Goal: Task Accomplishment & Management: Complete application form

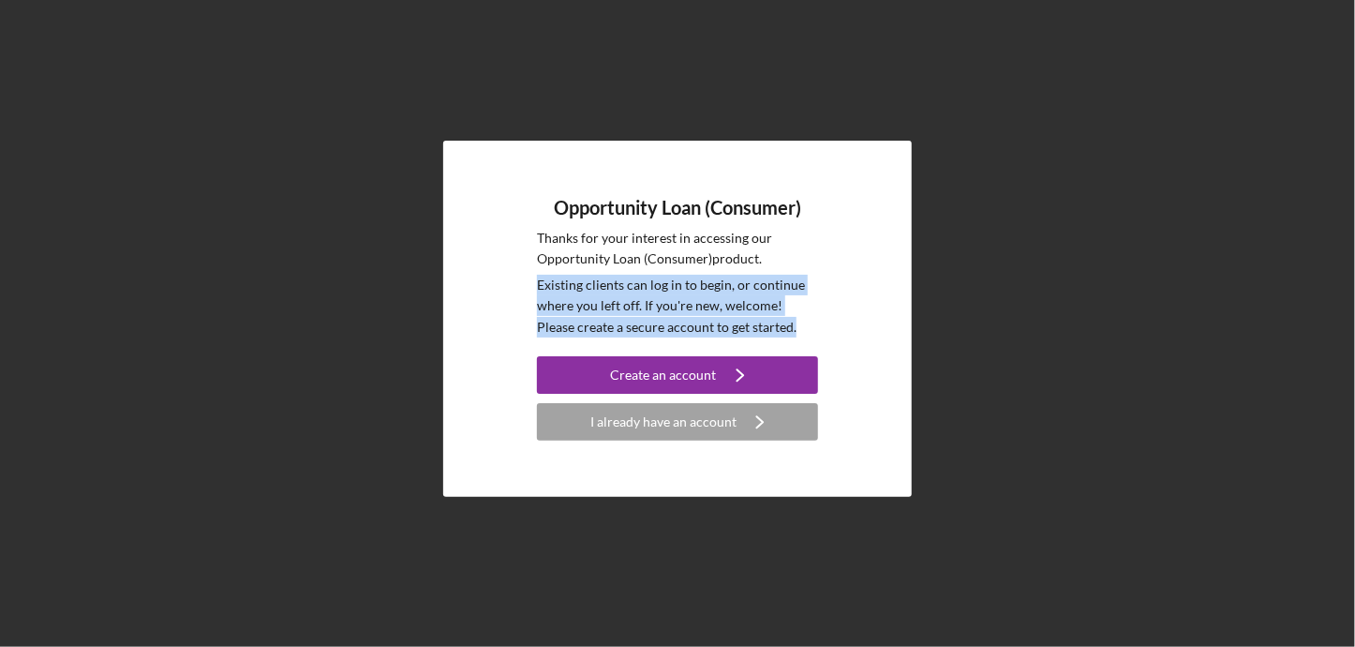
drag, startPoint x: 535, startPoint y: 282, endPoint x: 772, endPoint y: 332, distance: 242.2
click at [772, 332] on div "Opportunity Loan (Consumer) Thanks for your interest in accessing our Opportuni…" at bounding box center [677, 319] width 469 height 356
click at [772, 332] on p "Existing clients can log in to begin, or continue where you left off. If you're…" at bounding box center [677, 306] width 281 height 63
click at [770, 332] on p "Existing clients can log in to begin, or continue where you left off. If you're…" at bounding box center [677, 306] width 281 height 63
drag, startPoint x: 770, startPoint y: 332, endPoint x: 760, endPoint y: 328, distance: 11.0
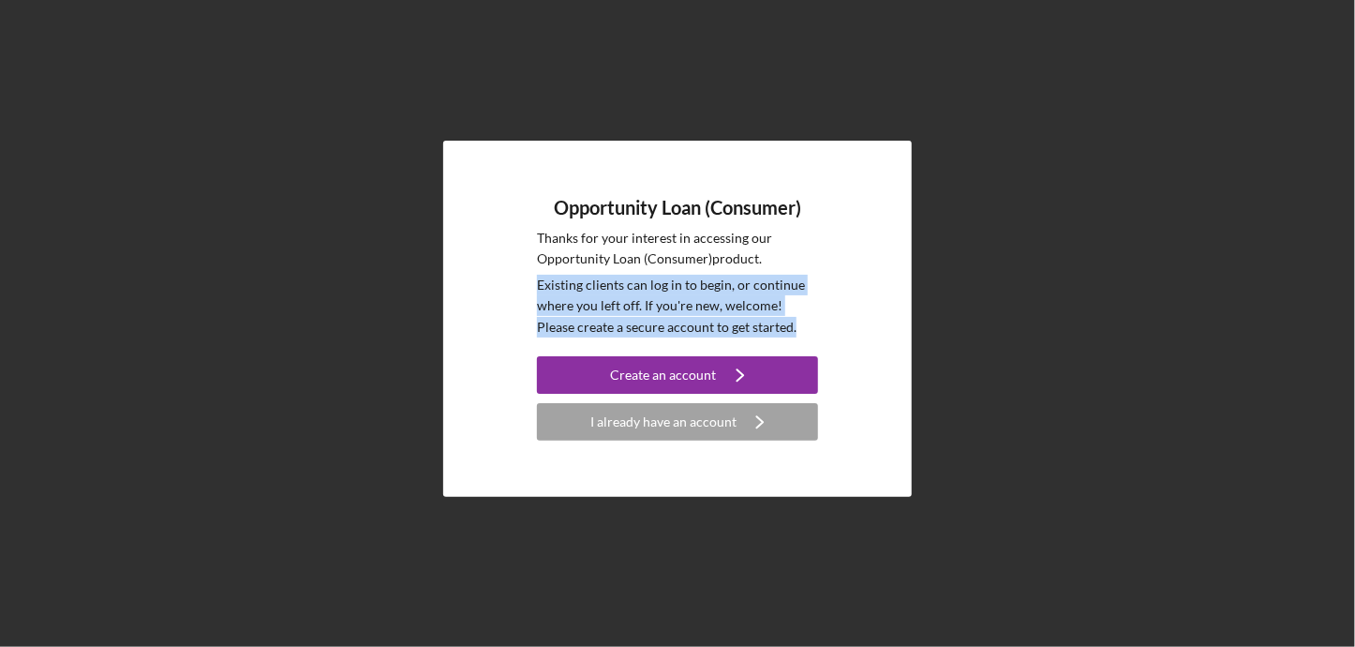
click at [761, 328] on p "Existing clients can log in to begin, or continue where you left off. If you're…" at bounding box center [677, 306] width 281 height 63
click at [755, 328] on p "Existing clients can log in to begin, or continue where you left off. If you're…" at bounding box center [677, 306] width 281 height 63
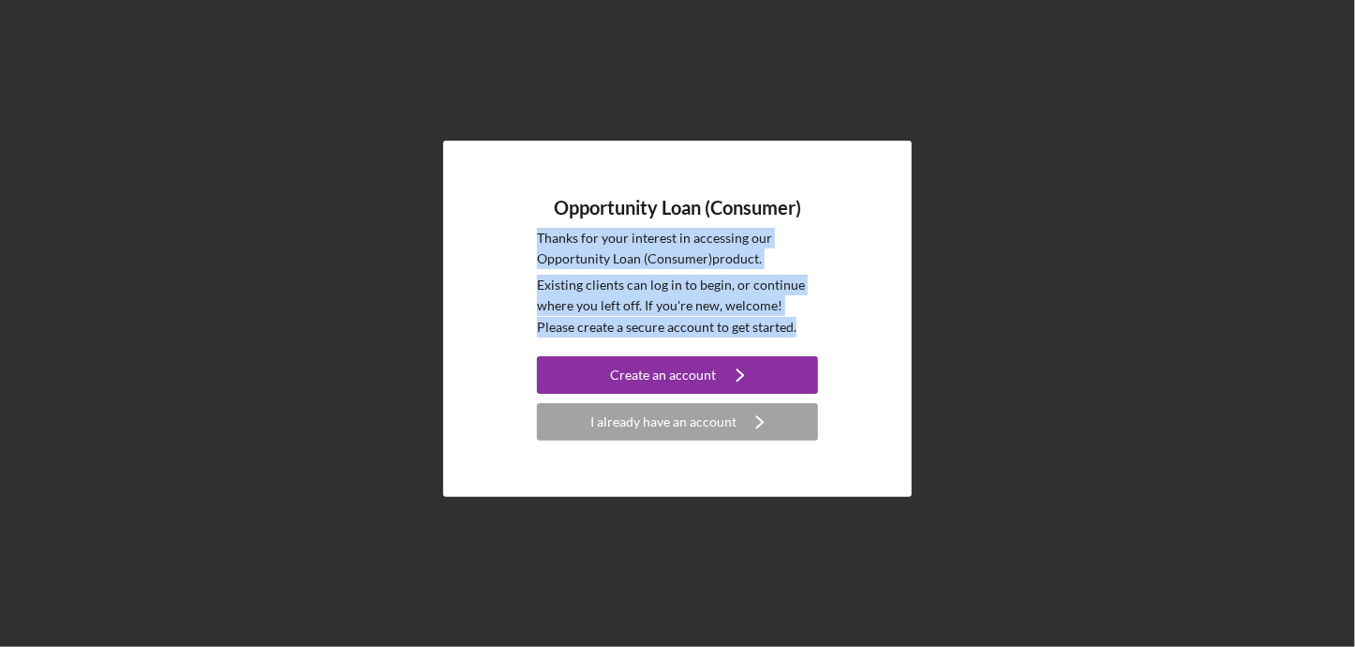
drag, startPoint x: 753, startPoint y: 326, endPoint x: 518, endPoint y: 209, distance: 262.8
click at [518, 209] on div "Opportunity Loan (Consumer) Thanks for your interest in accessing our Opportuni…" at bounding box center [677, 319] width 469 height 356
drag, startPoint x: 518, startPoint y: 209, endPoint x: 584, endPoint y: 275, distance: 92.8
click at [584, 275] on p "Existing clients can log in to begin, or continue where you left off. If you're…" at bounding box center [677, 306] width 281 height 63
